Goal: Task Accomplishment & Management: Manage account settings

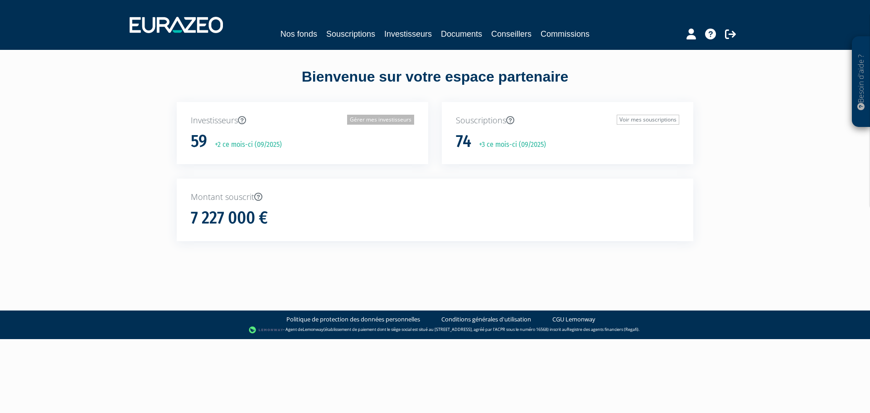
click at [359, 117] on link "Gérer mes investisseurs" at bounding box center [380, 120] width 67 height 10
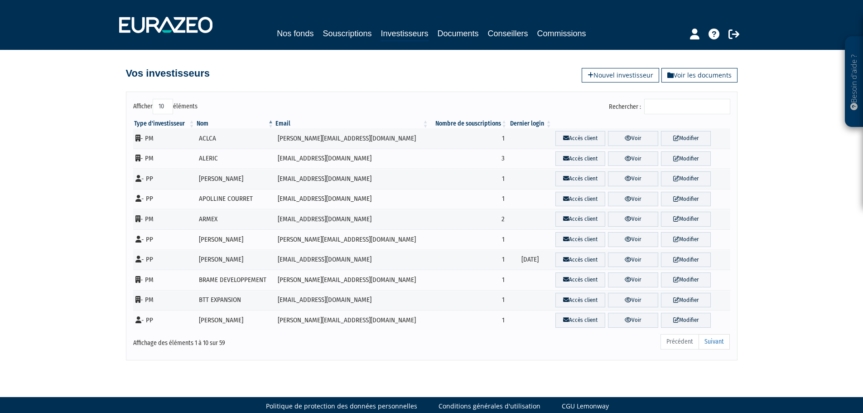
click at [660, 103] on input "Rechercher :" at bounding box center [687, 106] width 86 height 15
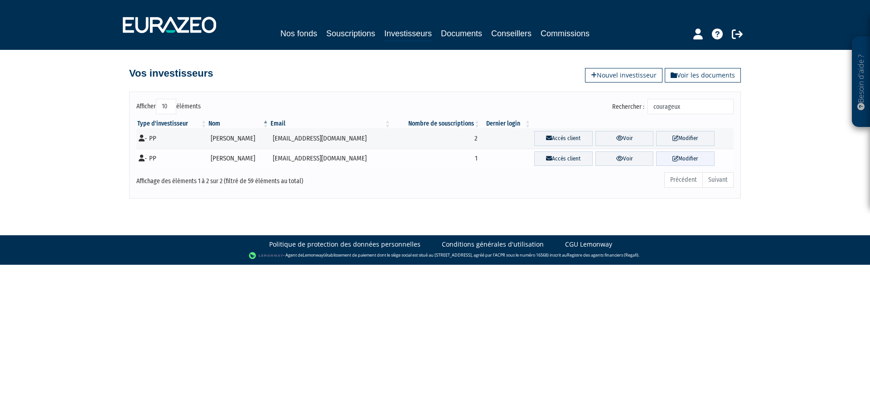
type input "courageux"
click at [679, 157] on link "Modifier" at bounding box center [685, 158] width 58 height 15
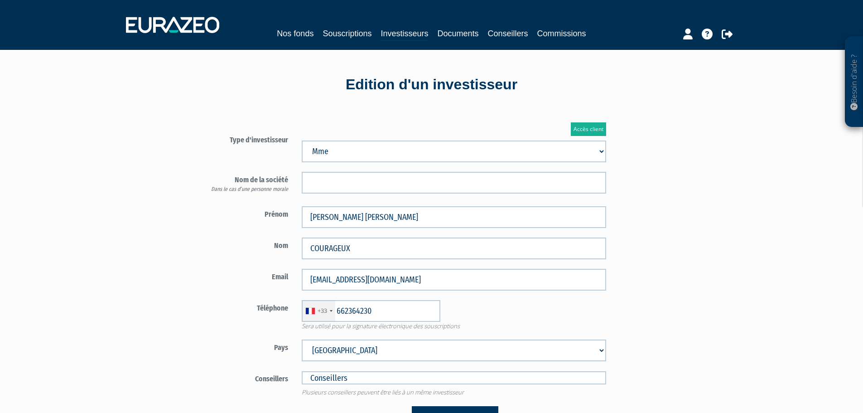
type input "6 62 36 42 30"
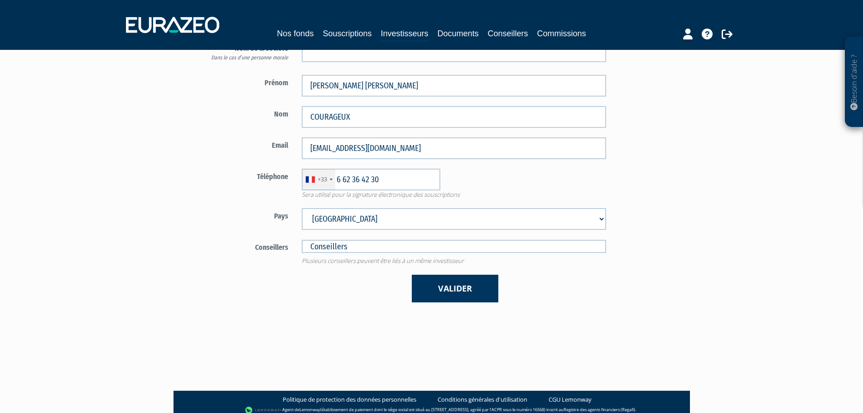
scroll to position [136, 0]
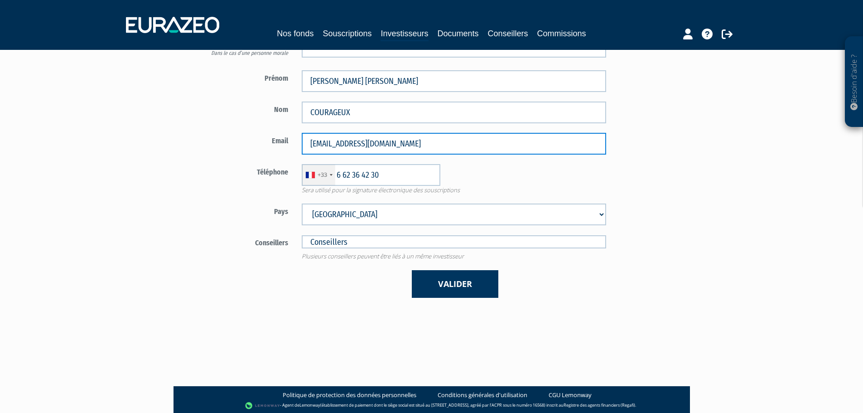
click at [341, 142] on input "mlcx@bebox.fr" at bounding box center [454, 144] width 304 height 22
type input "mlcx@bbox.fr"
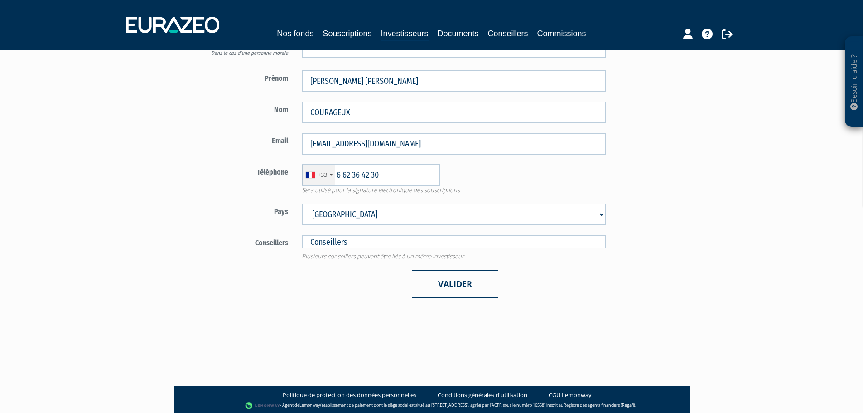
click at [460, 285] on button "Valider" at bounding box center [455, 284] width 87 height 28
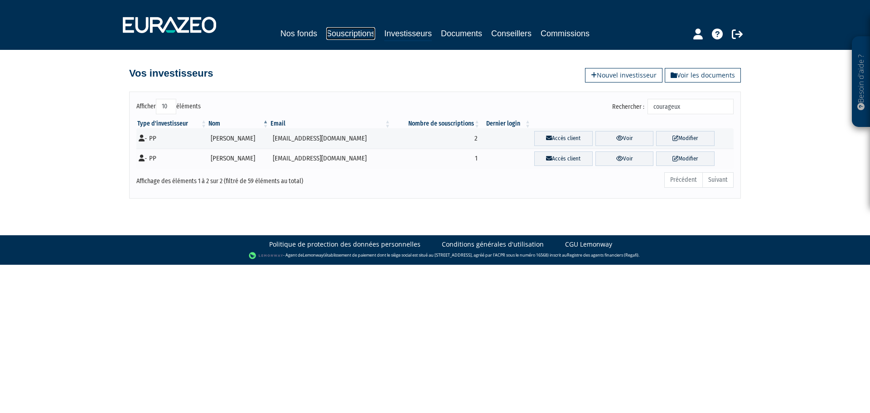
click at [347, 33] on link "Souscriptions" at bounding box center [350, 33] width 49 height 13
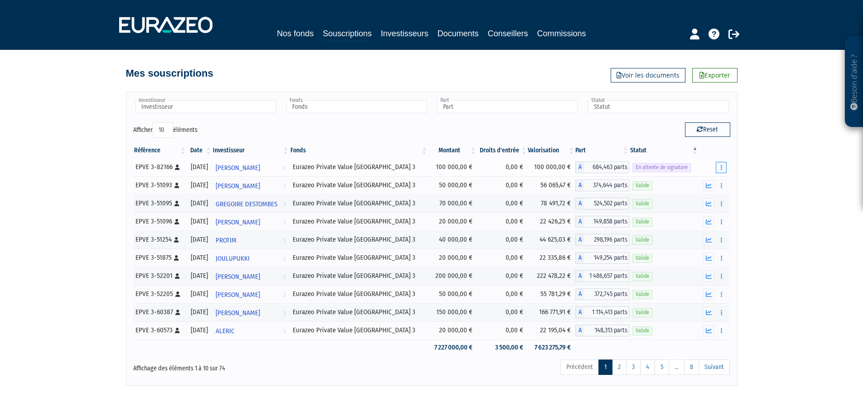
click at [719, 167] on button "button" at bounding box center [721, 167] width 11 height 11
click at [260, 166] on span "[PERSON_NAME]" at bounding box center [238, 167] width 44 height 17
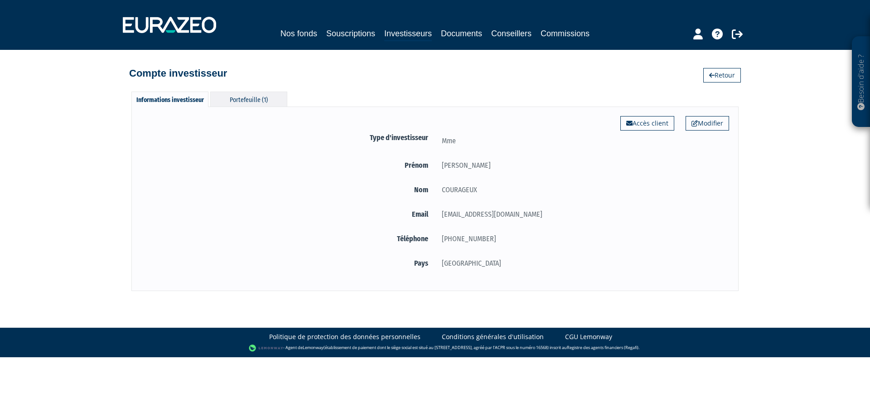
click at [238, 101] on div "Portefeuille (1)" at bounding box center [248, 99] width 77 height 15
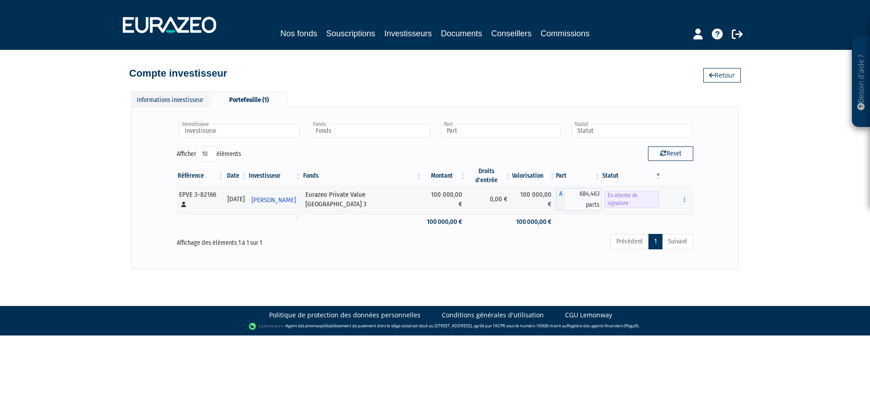
click at [530, 257] on div "Investisseur [PERSON_NAME] Investisseur Fonds Eurazeo Private Value Europe 3 Fo…" at bounding box center [435, 187] width 530 height 143
click at [683, 200] on button "button" at bounding box center [684, 199] width 11 height 11
click at [291, 198] on span "[PERSON_NAME]" at bounding box center [273, 200] width 44 height 17
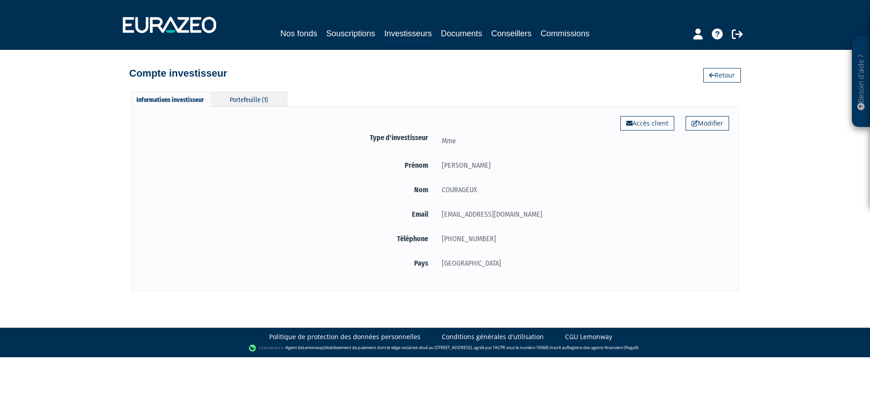
click at [240, 100] on div "Portefeuille (1)" at bounding box center [248, 99] width 77 height 15
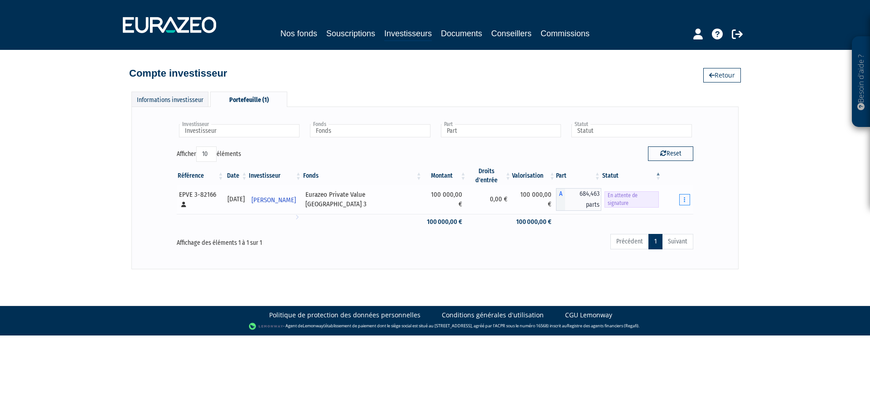
click at [683, 200] on button "button" at bounding box center [684, 199] width 11 height 11
click at [659, 214] on link "Renvoyer le mail" at bounding box center [661, 215] width 51 height 15
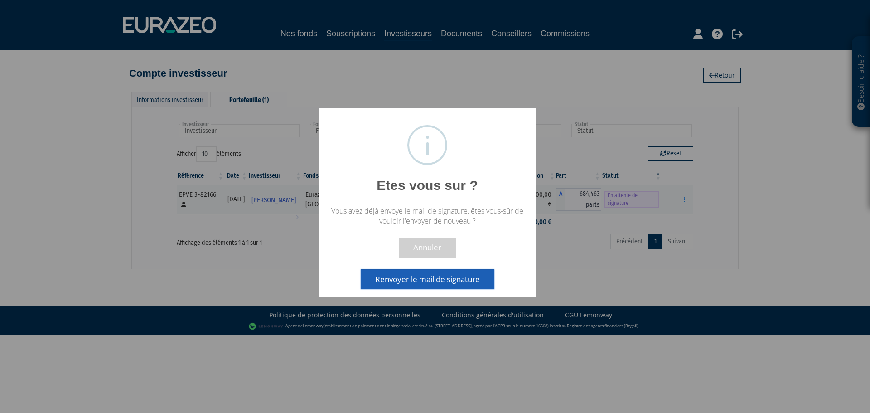
click at [433, 280] on button "Renvoyer le mail de signature" at bounding box center [428, 279] width 134 height 20
